Goal: Transaction & Acquisition: Download file/media

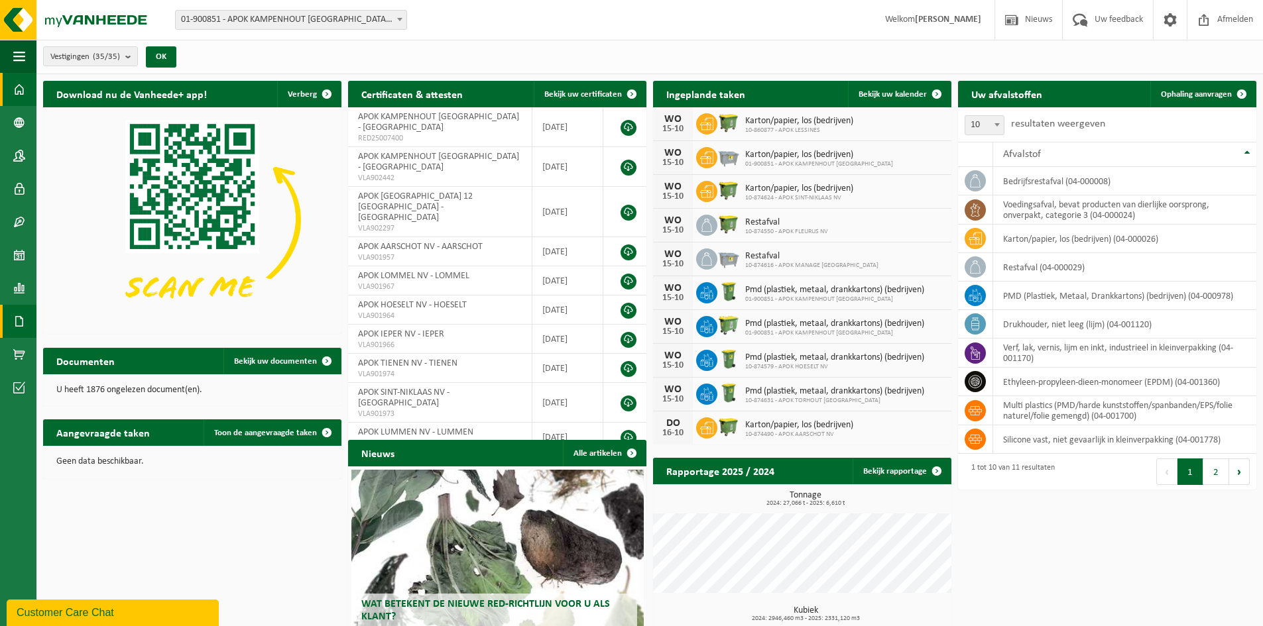
click at [21, 322] on span at bounding box center [19, 321] width 12 height 33
click at [103, 315] on span "Facturen" at bounding box center [94, 321] width 35 height 25
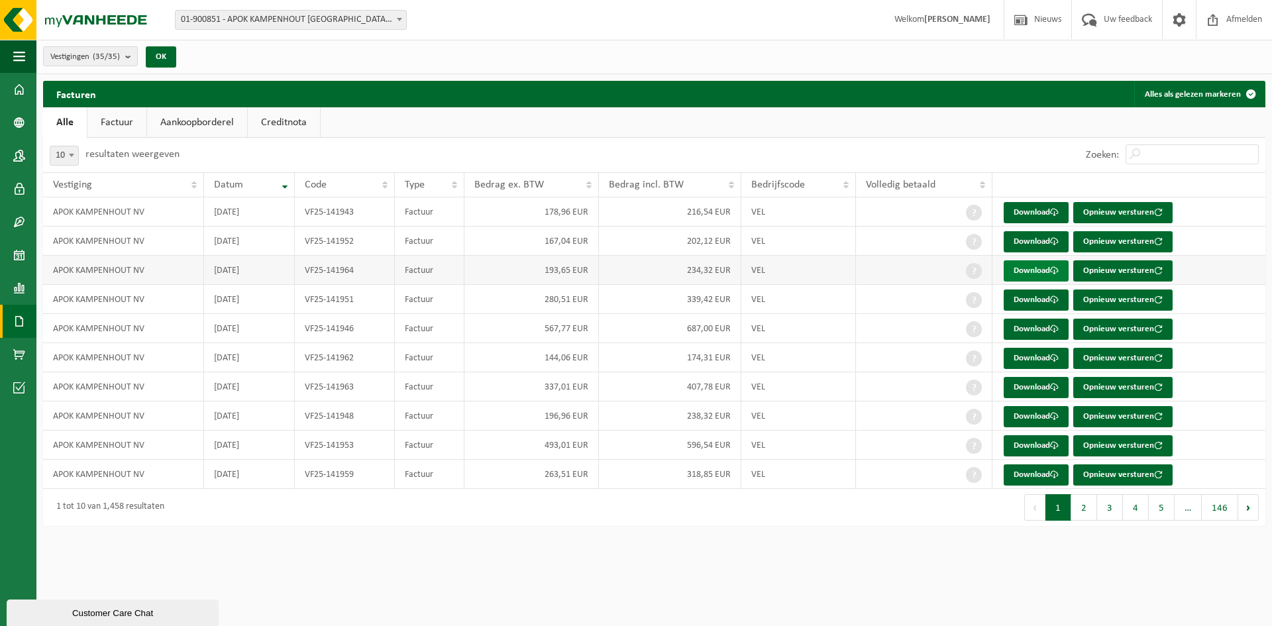
click at [1025, 268] on link "Download" at bounding box center [1036, 270] width 65 height 21
click at [1042, 358] on link "Download" at bounding box center [1036, 358] width 65 height 21
click at [1027, 212] on link "Download" at bounding box center [1036, 212] width 65 height 21
click at [1015, 270] on link "Download" at bounding box center [1036, 270] width 65 height 21
click at [1028, 296] on link "Download" at bounding box center [1036, 300] width 65 height 21
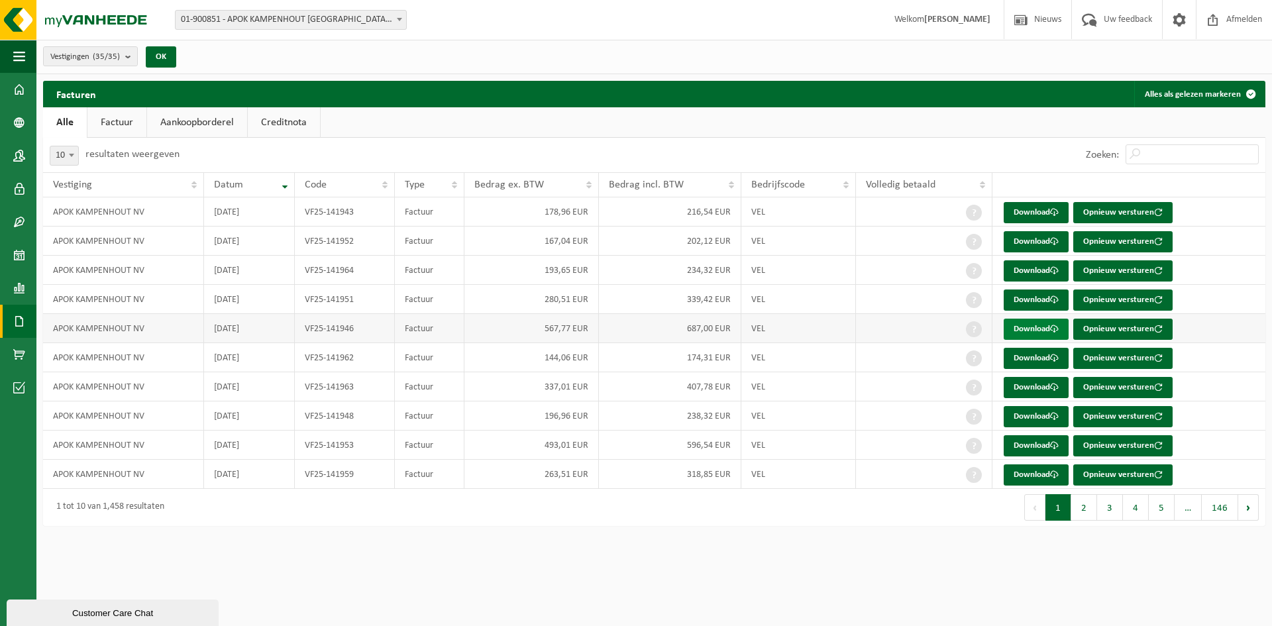
click at [1025, 329] on link "Download" at bounding box center [1036, 329] width 65 height 21
click at [1039, 355] on link "Download" at bounding box center [1036, 358] width 65 height 21
click at [1043, 396] on link "Download" at bounding box center [1036, 387] width 65 height 21
click at [1025, 418] on link "Download" at bounding box center [1036, 416] width 65 height 21
click at [1030, 444] on link "Download" at bounding box center [1036, 445] width 65 height 21
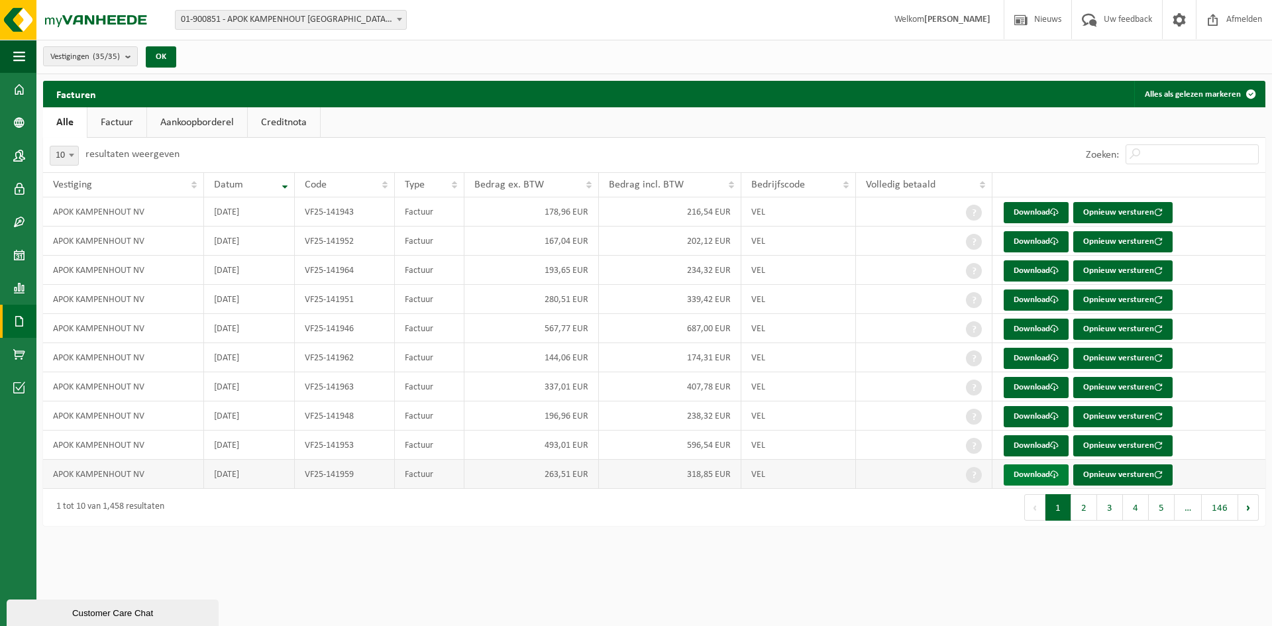
click at [1032, 480] on link "Download" at bounding box center [1036, 475] width 65 height 21
click at [1087, 507] on button "2" at bounding box center [1085, 507] width 26 height 27
click at [1022, 212] on link "Download" at bounding box center [1036, 212] width 65 height 21
click at [1024, 239] on link "Download" at bounding box center [1036, 241] width 65 height 21
click at [1050, 270] on link "Download" at bounding box center [1036, 270] width 65 height 21
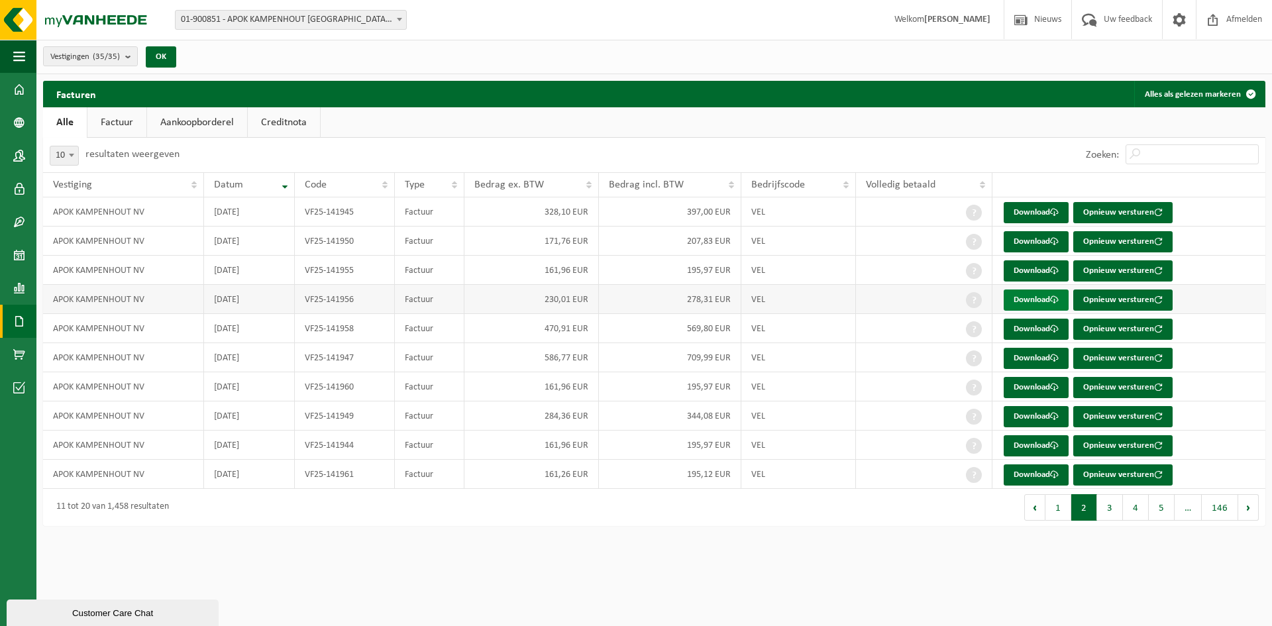
click at [1041, 305] on link "Download" at bounding box center [1036, 300] width 65 height 21
click at [1025, 332] on link "Download" at bounding box center [1036, 329] width 65 height 21
click at [1025, 356] on link "Download" at bounding box center [1036, 358] width 65 height 21
click at [1034, 388] on link "Download" at bounding box center [1036, 387] width 65 height 21
click at [1027, 408] on link "Download" at bounding box center [1036, 416] width 65 height 21
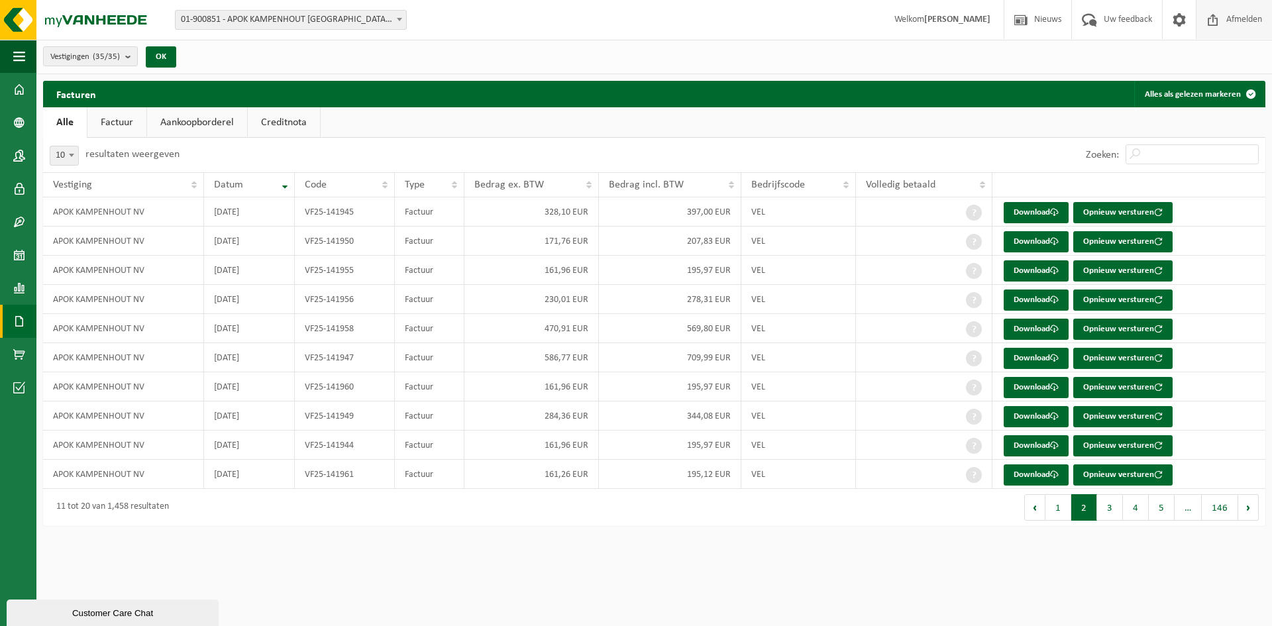
click at [1220, 18] on span at bounding box center [1214, 19] width 20 height 39
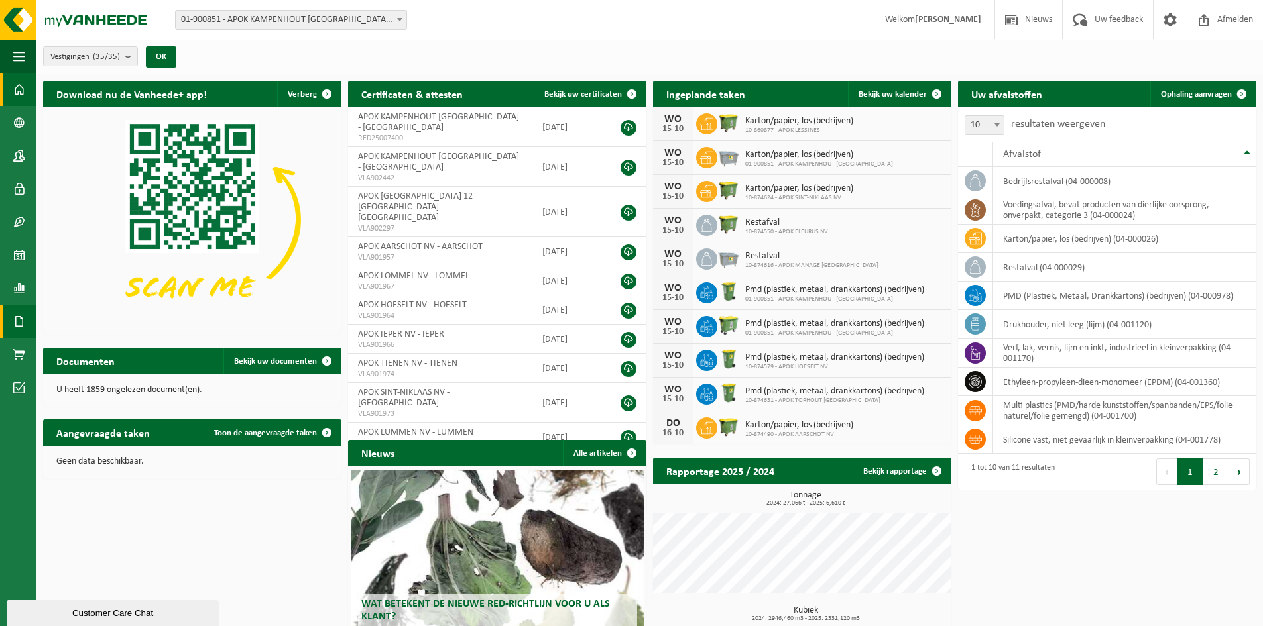
click at [15, 324] on span at bounding box center [19, 321] width 12 height 33
click at [110, 321] on span "Facturen" at bounding box center [94, 321] width 35 height 25
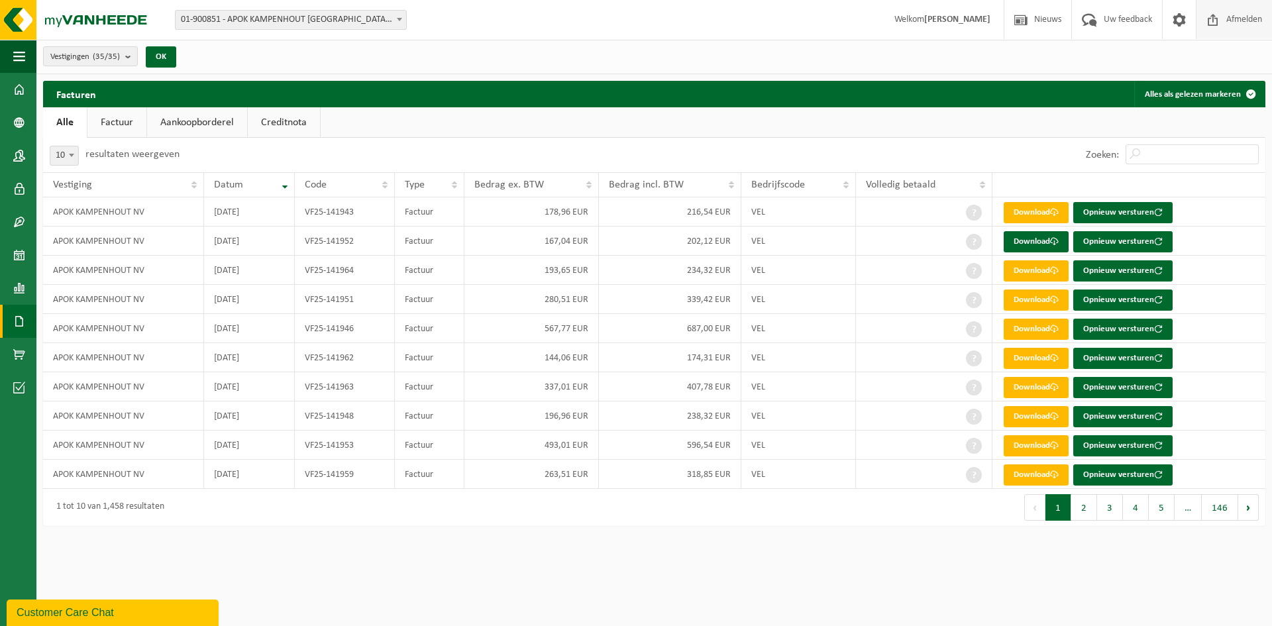
click at [1213, 20] on span at bounding box center [1214, 19] width 20 height 39
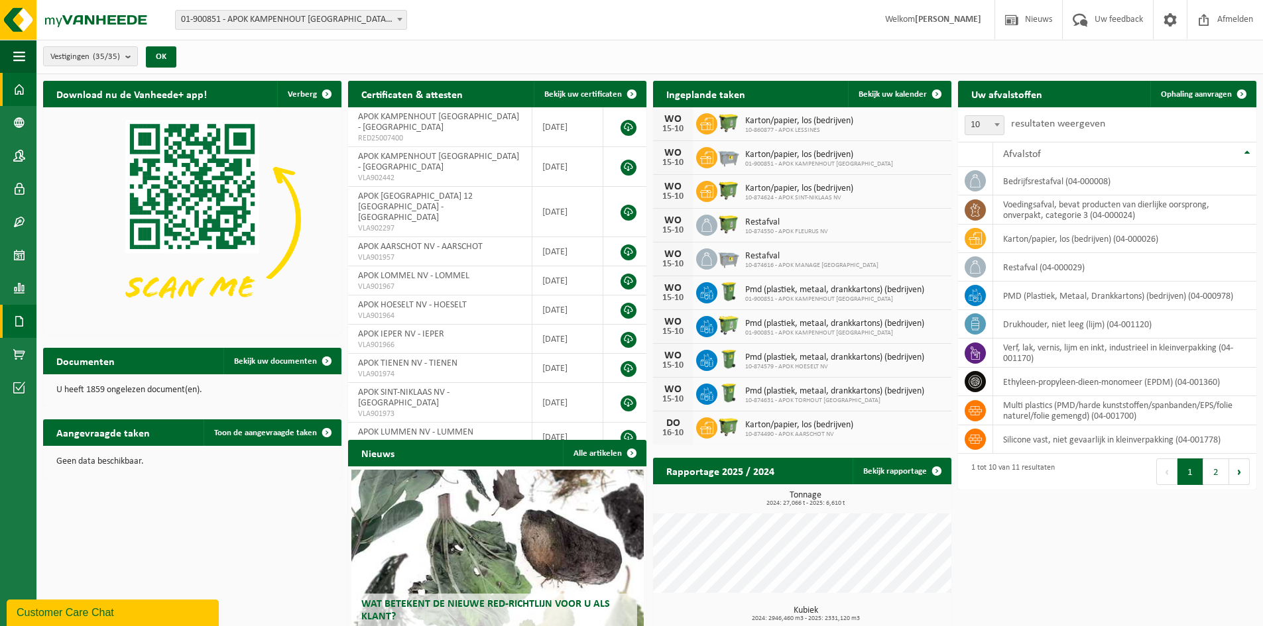
click at [15, 318] on span at bounding box center [19, 321] width 12 height 33
click at [76, 320] on link "Facturen" at bounding box center [91, 320] width 103 height 25
